Goal: Transaction & Acquisition: Book appointment/travel/reservation

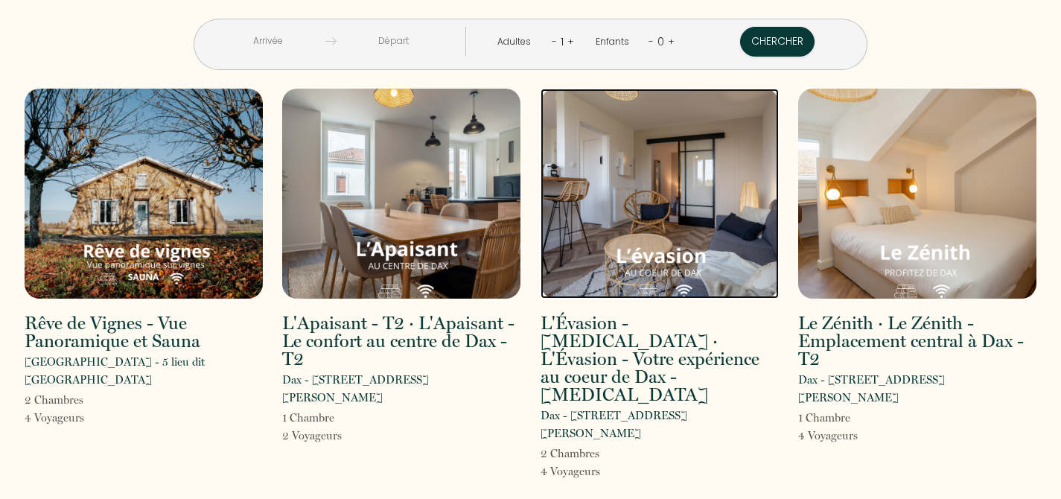
click at [663, 226] on img at bounding box center [660, 194] width 238 height 210
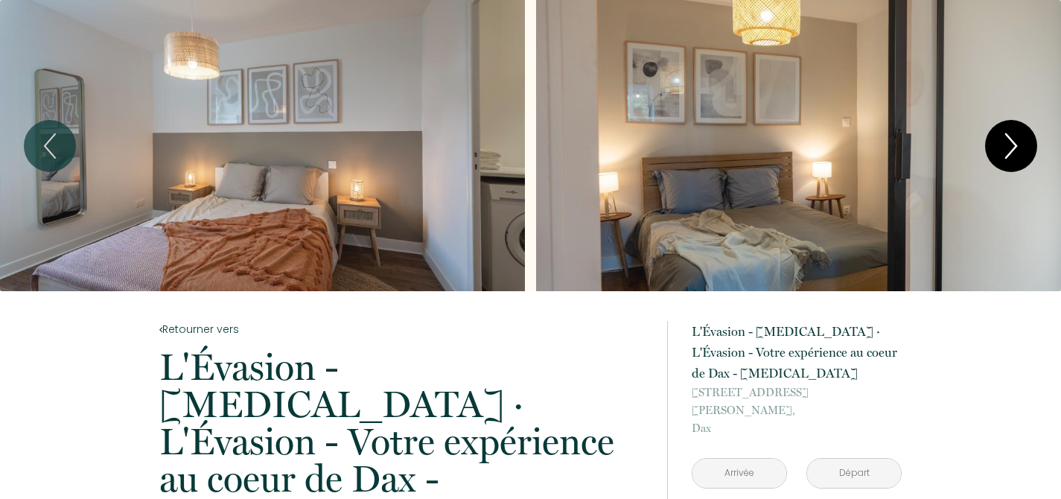
click at [999, 148] on icon "Next" at bounding box center [1010, 146] width 31 height 45
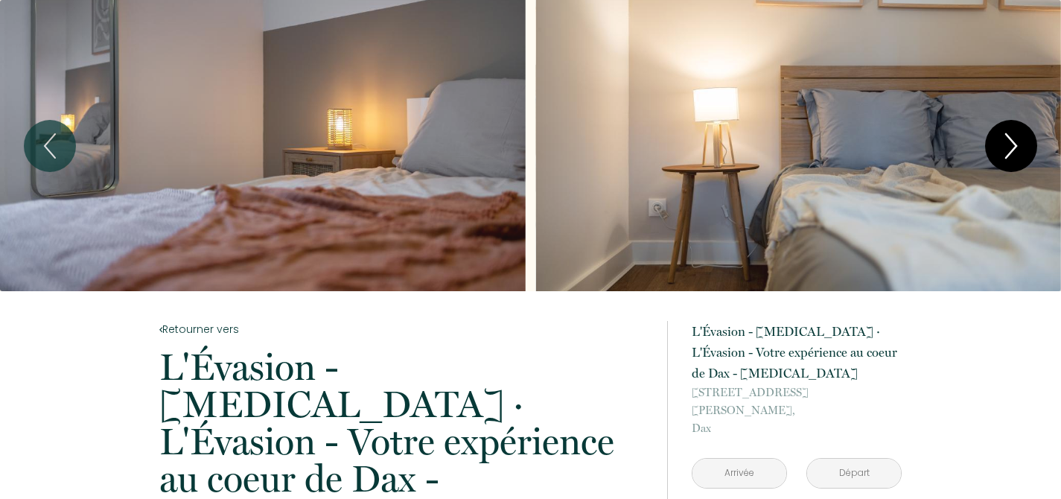
click at [999, 148] on icon "Next" at bounding box center [1010, 146] width 31 height 45
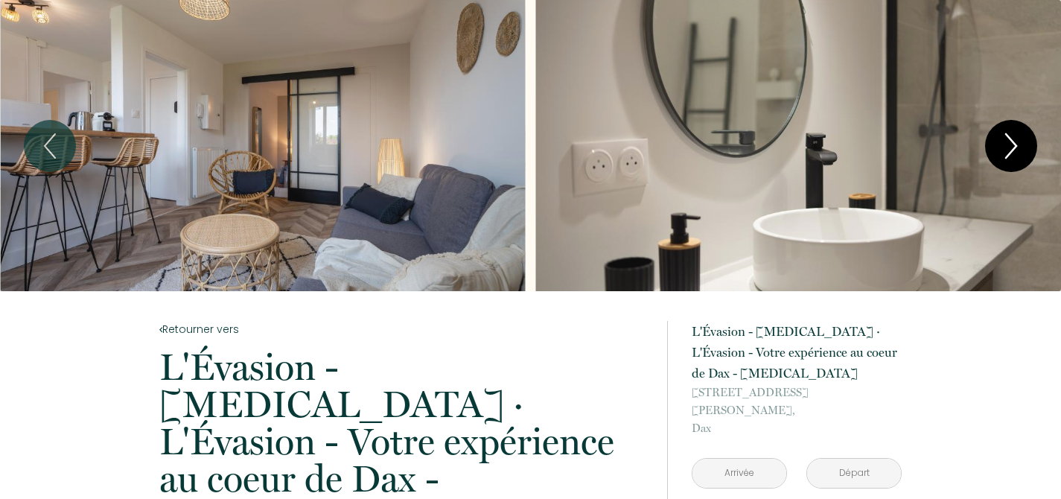
click at [999, 148] on icon "Next" at bounding box center [1010, 146] width 31 height 45
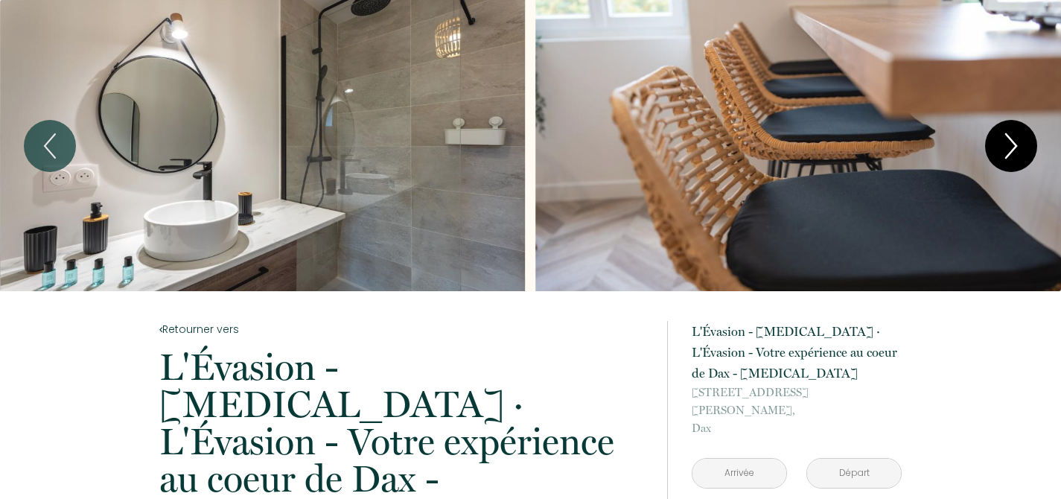
click at [1016, 141] on icon "Next" at bounding box center [1010, 146] width 31 height 45
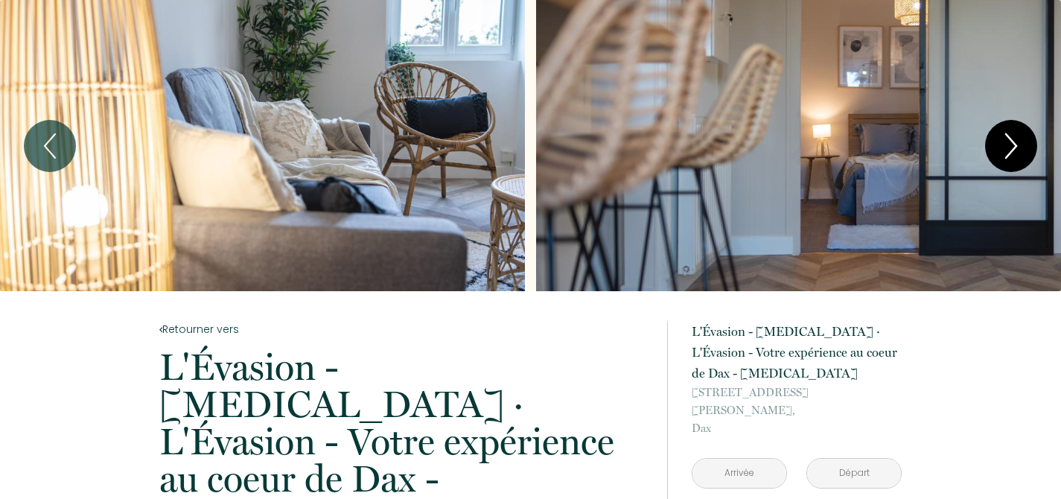
click at [1013, 143] on icon "Next" at bounding box center [1011, 146] width 10 height 24
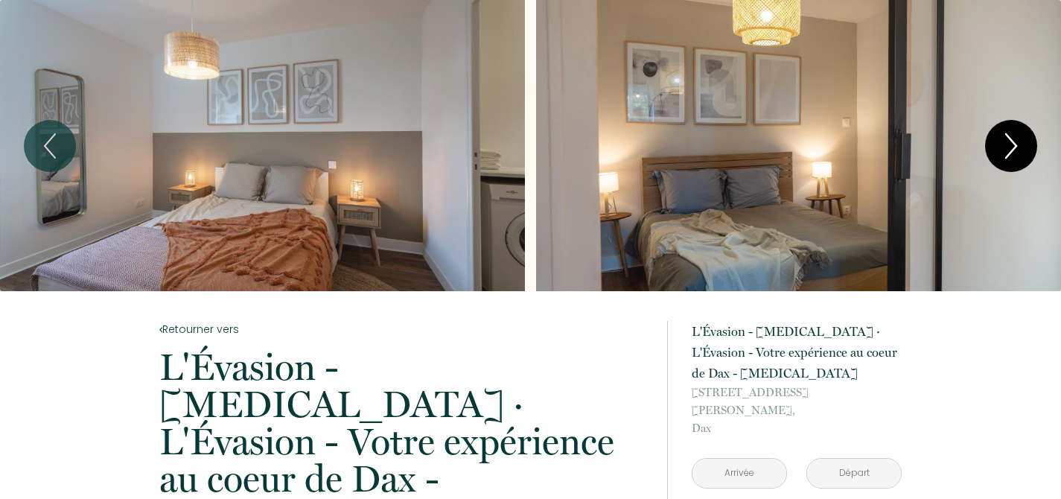
click at [1013, 141] on icon "Next" at bounding box center [1011, 146] width 10 height 24
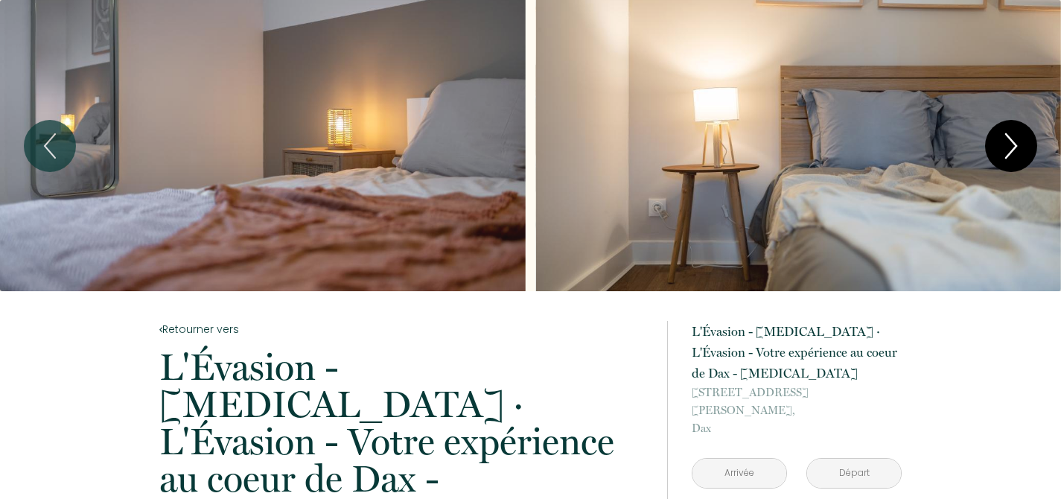
click at [1012, 141] on icon "Next" at bounding box center [1011, 146] width 10 height 24
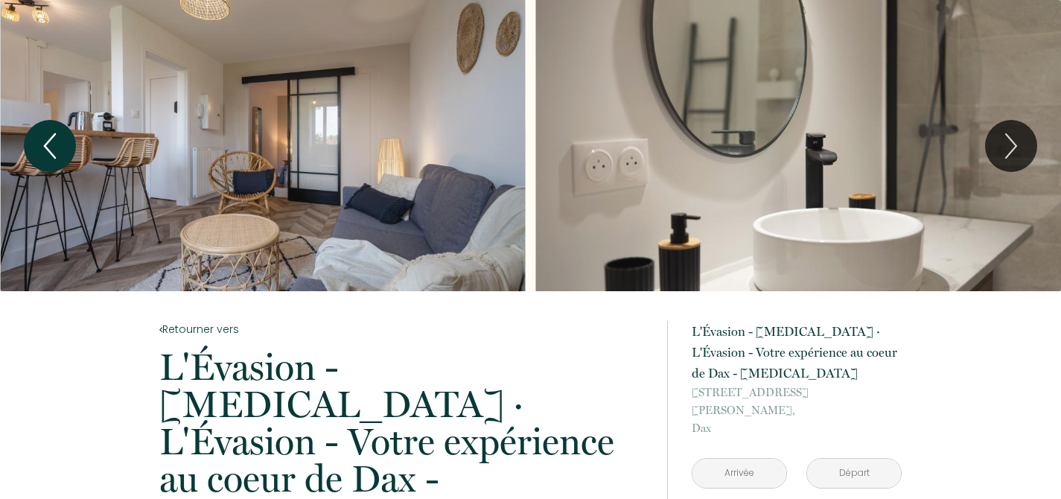
click at [41, 138] on icon "Previous" at bounding box center [49, 146] width 31 height 45
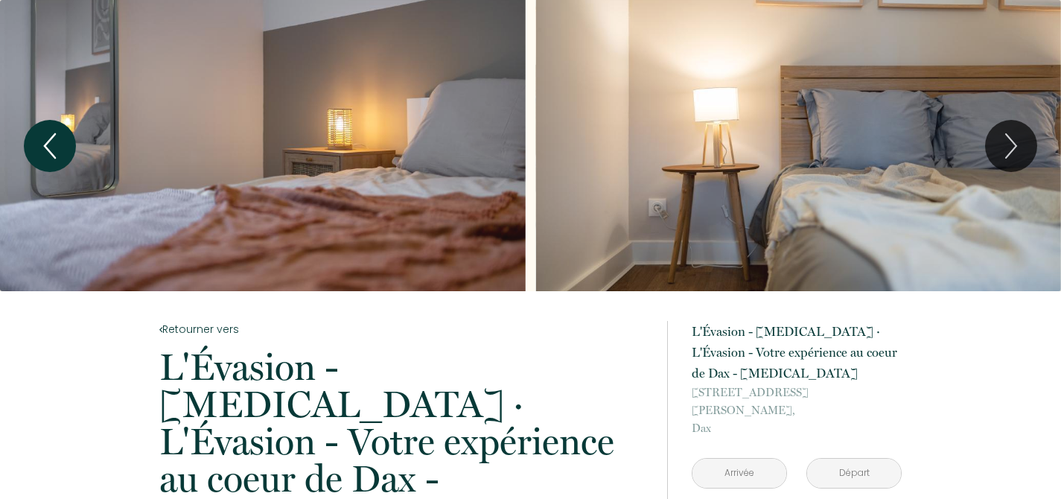
click at [41, 138] on icon "Previous" at bounding box center [49, 146] width 31 height 45
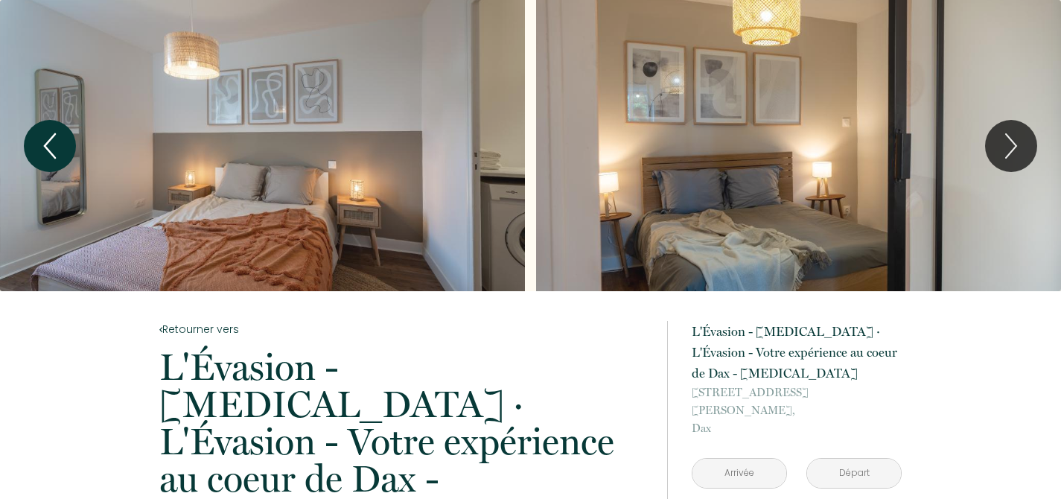
click at [42, 136] on icon "Previous" at bounding box center [49, 146] width 31 height 45
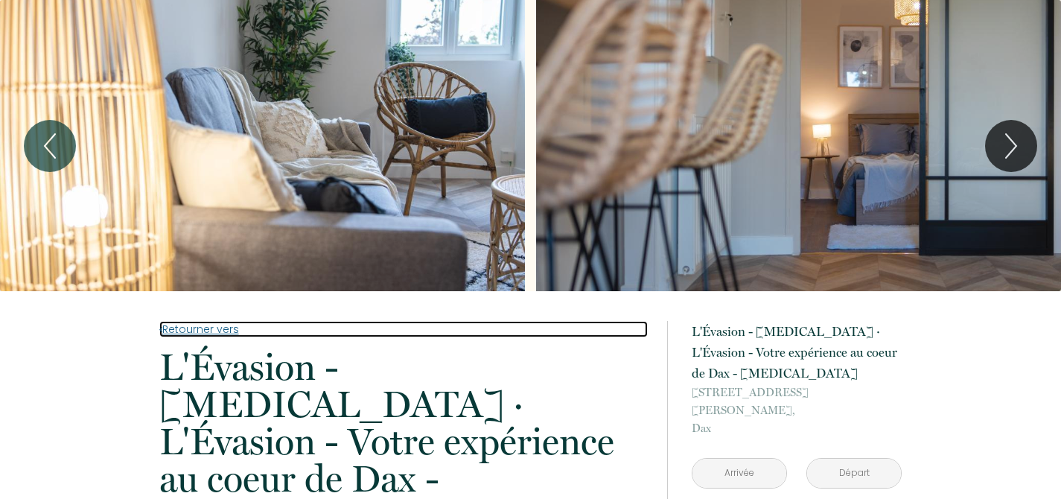
click at [464, 325] on link "Retourner vers" at bounding box center [403, 329] width 488 height 16
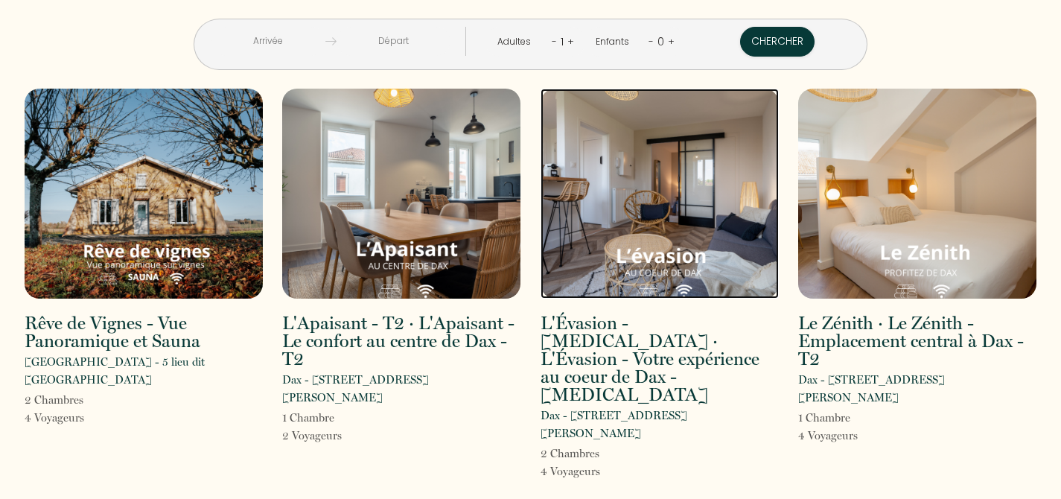
click at [653, 208] on img at bounding box center [660, 194] width 238 height 210
